Goal: Check status

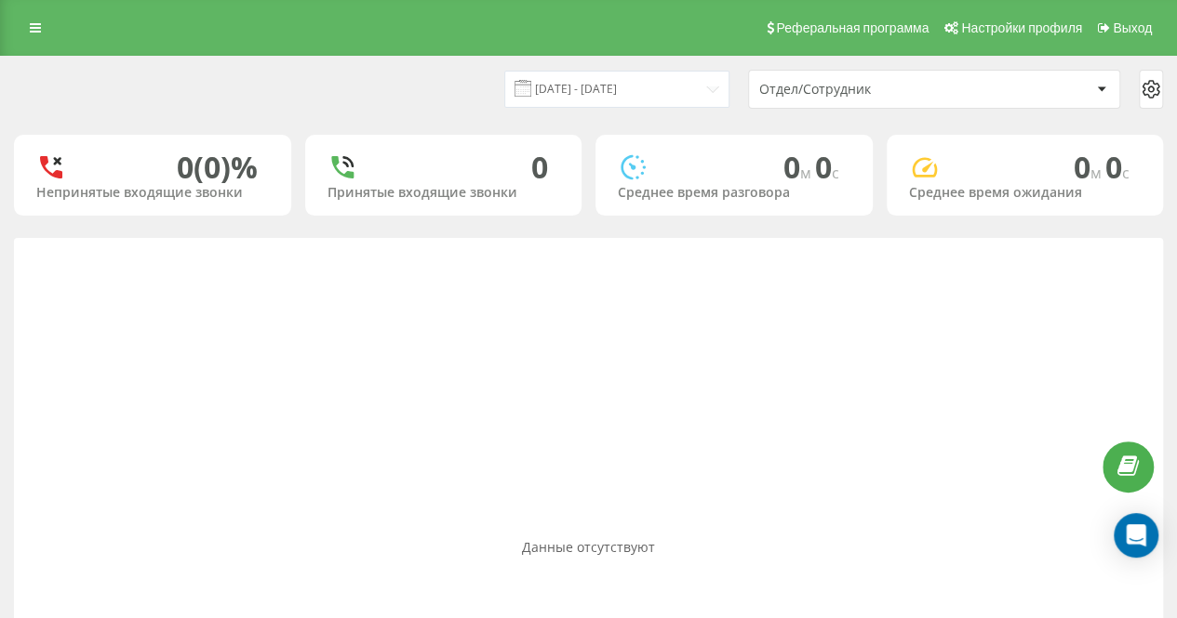
click at [419, 90] on div "[DATE] - [DATE] Отдел/Сотрудник" at bounding box center [588, 89] width 1149 height 39
click at [420, 90] on div "[DATE] - [DATE] Отдел/Сотрудник" at bounding box center [588, 89] width 1149 height 39
click at [423, 90] on div "[DATE] - [DATE] Отдел/Сотрудник" at bounding box center [588, 89] width 1149 height 39
click at [429, 88] on div "[DATE] - [DATE] Отдел/Сотрудник" at bounding box center [588, 89] width 1149 height 39
click at [481, 68] on div "[DATE] - [DATE] Отдел/Сотрудник" at bounding box center [588, 89] width 1175 height 65
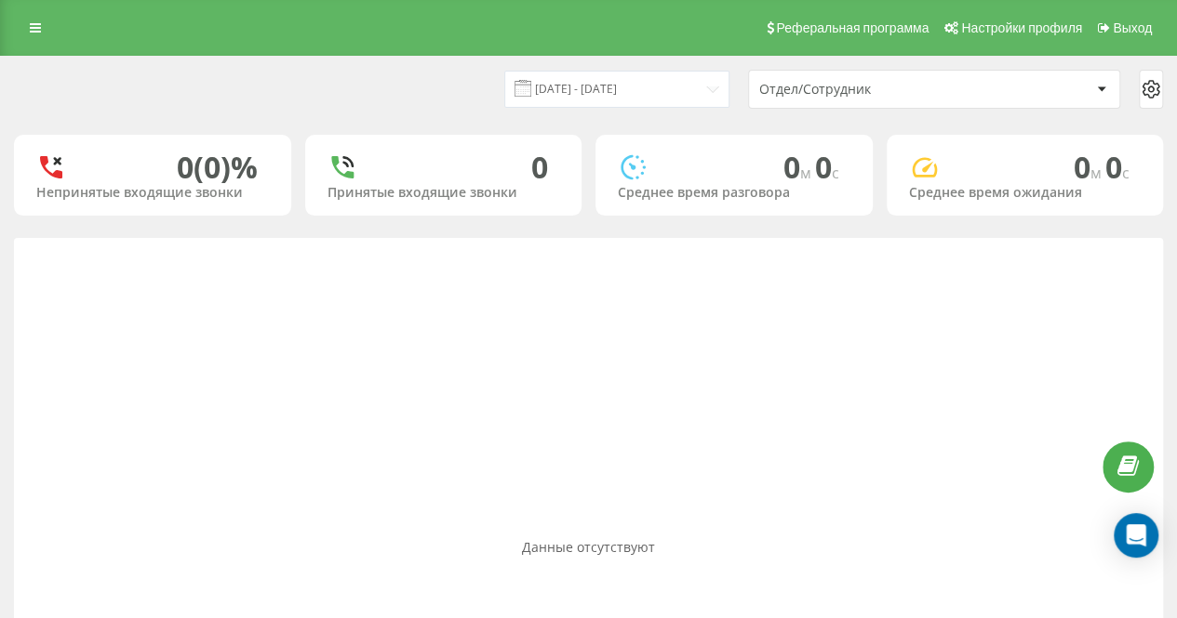
click at [414, 60] on div "[DATE] - [DATE] Отдел/Сотрудник" at bounding box center [588, 89] width 1175 height 65
click at [411, 101] on div "[DATE] - [DATE] Отдел/Сотрудник" at bounding box center [588, 89] width 1149 height 39
click at [422, 91] on div "[DATE] - [DATE] Отдел/Сотрудник" at bounding box center [588, 89] width 1149 height 39
click at [435, 94] on div "[DATE] - [DATE] Отдел/Сотрудник" at bounding box center [588, 89] width 1149 height 39
click at [439, 100] on div "[DATE] - [DATE] Отдел/Сотрудник" at bounding box center [588, 89] width 1149 height 39
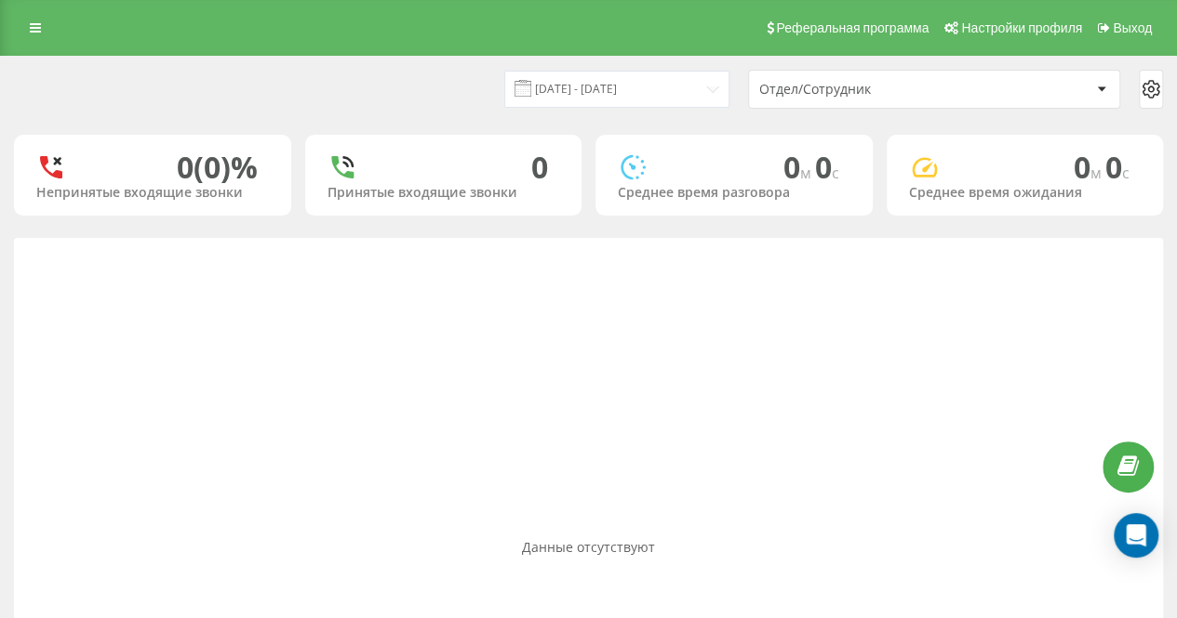
click at [446, 105] on div "[DATE] - [DATE] Отдел/Сотрудник" at bounding box center [588, 89] width 1149 height 39
click at [482, 219] on div "[DATE] - [DATE] Отдел/Сотрудник 0 (0)% Непринятые входящие звонки 0 Принятые вх…" at bounding box center [588, 457] width 1149 height 800
click at [499, 286] on div "Данные отсутствуют" at bounding box center [588, 547] width 1149 height 618
click at [425, 93] on div "[DATE] - [DATE] Отдел/Сотрудник" at bounding box center [588, 89] width 1149 height 39
drag, startPoint x: 464, startPoint y: 342, endPoint x: 461, endPoint y: 187, distance: 155.3
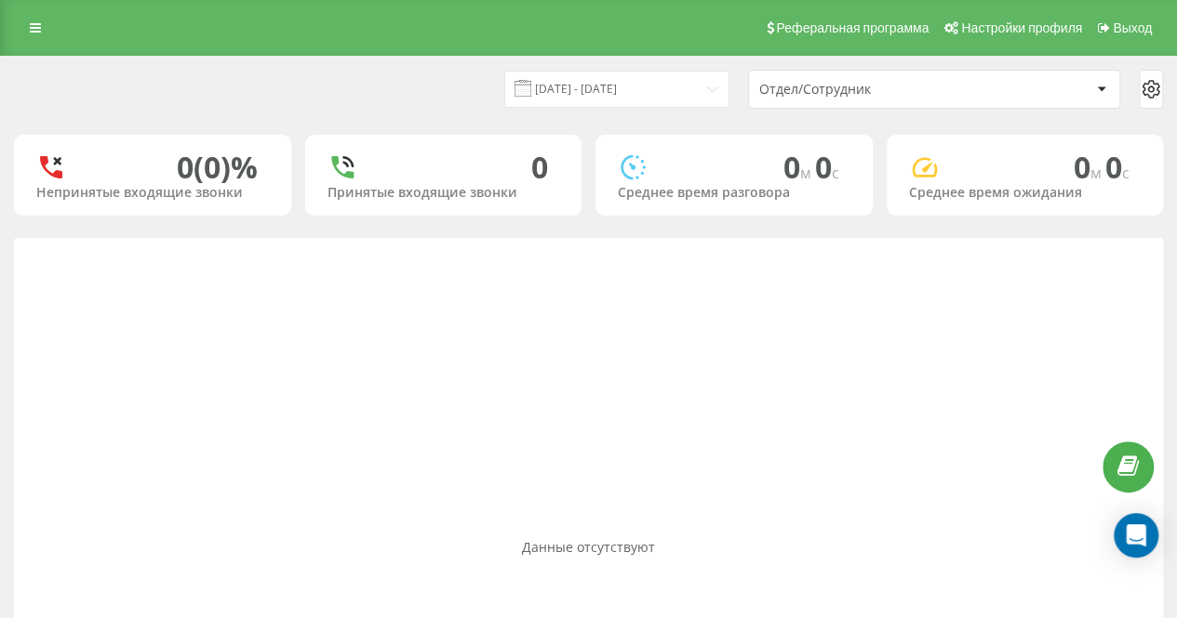
click at [465, 342] on div "Данные отсутствуют" at bounding box center [588, 547] width 1149 height 618
click at [471, 104] on div "[DATE] - [DATE] Отдел/Сотрудник" at bounding box center [588, 89] width 1149 height 39
